Goal: Information Seeking & Learning: Learn about a topic

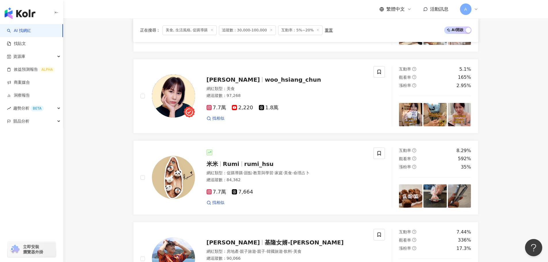
scroll to position [0, 861]
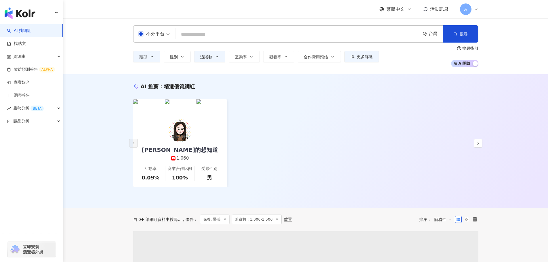
click at [228, 36] on input "search" at bounding box center [298, 34] width 240 height 11
type input "******"
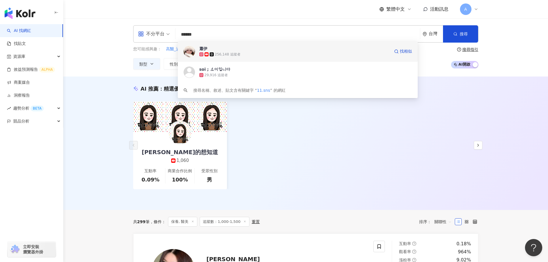
click at [257, 55] on div "256,148 追蹤者" at bounding box center [294, 54] width 190 height 6
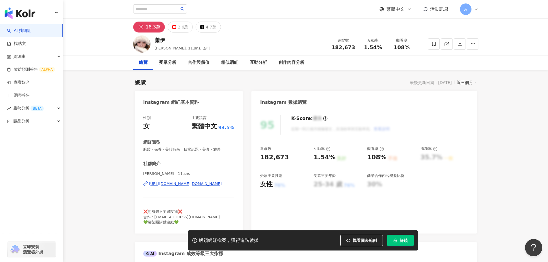
drag, startPoint x: 366, startPoint y: 48, endPoint x: 382, endPoint y: 49, distance: 16.1
click at [382, 49] on div "1.54%" at bounding box center [373, 48] width 22 height 6
drag, startPoint x: 394, startPoint y: 46, endPoint x: 297, endPoint y: 28, distance: 98.8
click at [409, 46] on div "108%" at bounding box center [402, 48] width 22 height 6
copy span "108%"
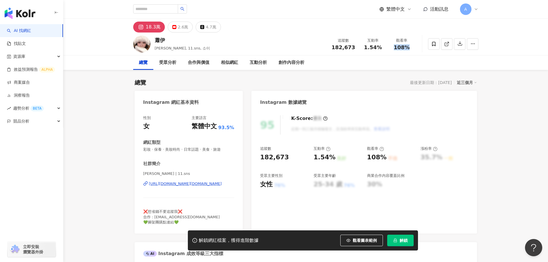
click at [400, 238] on span "解鎖" at bounding box center [404, 240] width 8 height 5
